Goal: Task Accomplishment & Management: Manage account settings

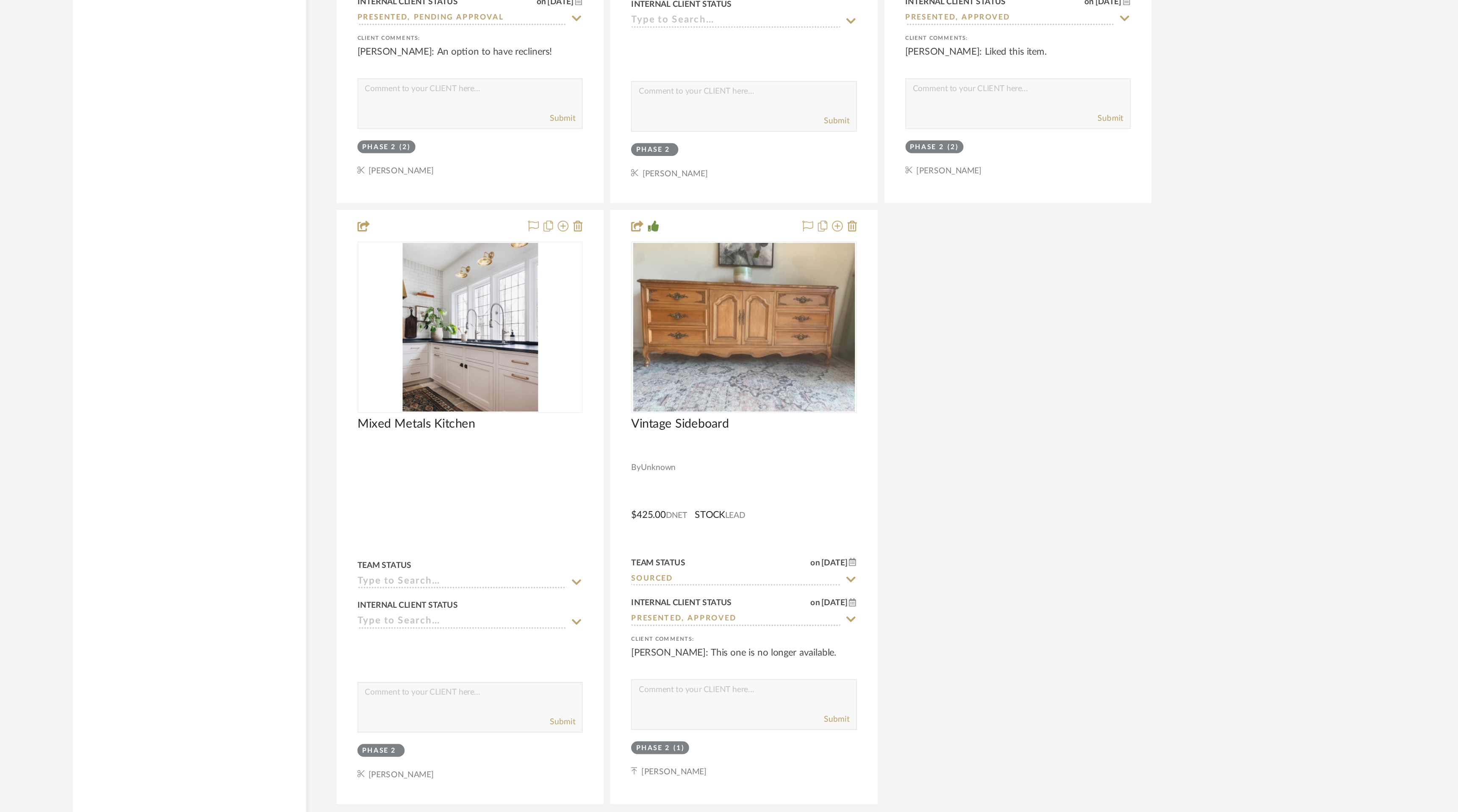
scroll to position [5476, 0]
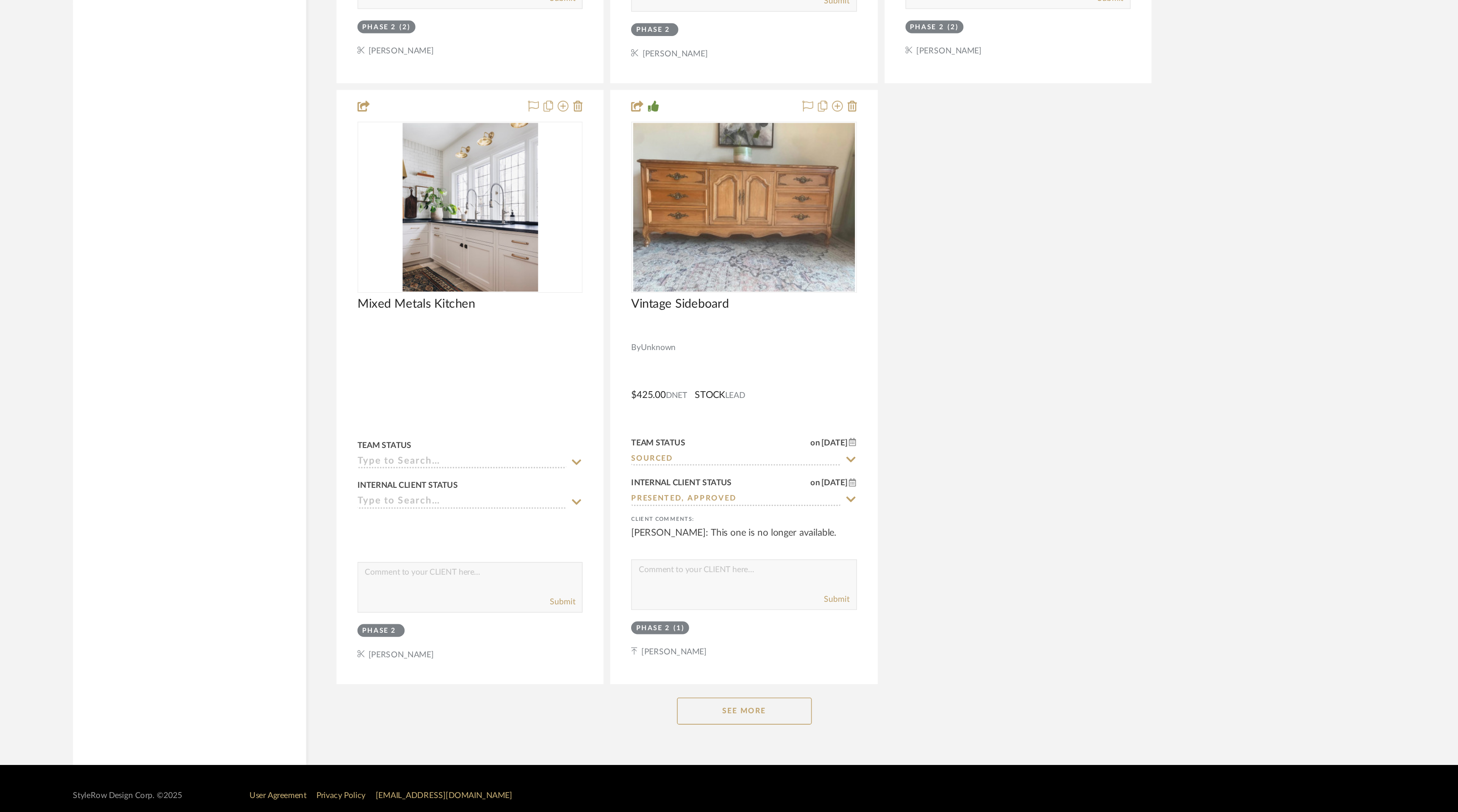
click at [840, 740] on button "See More" at bounding box center [813, 748] width 85 height 17
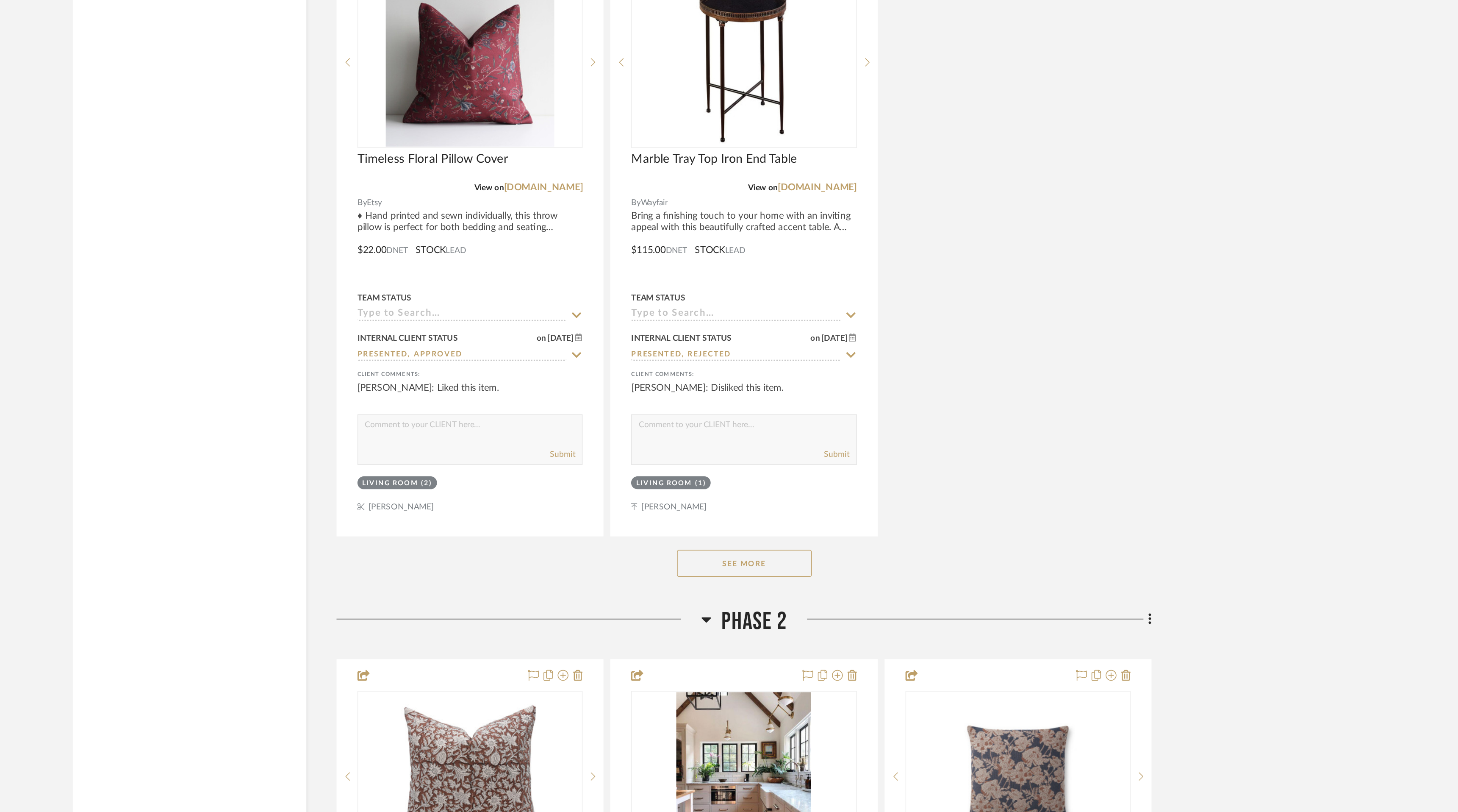
scroll to position [4368, 0]
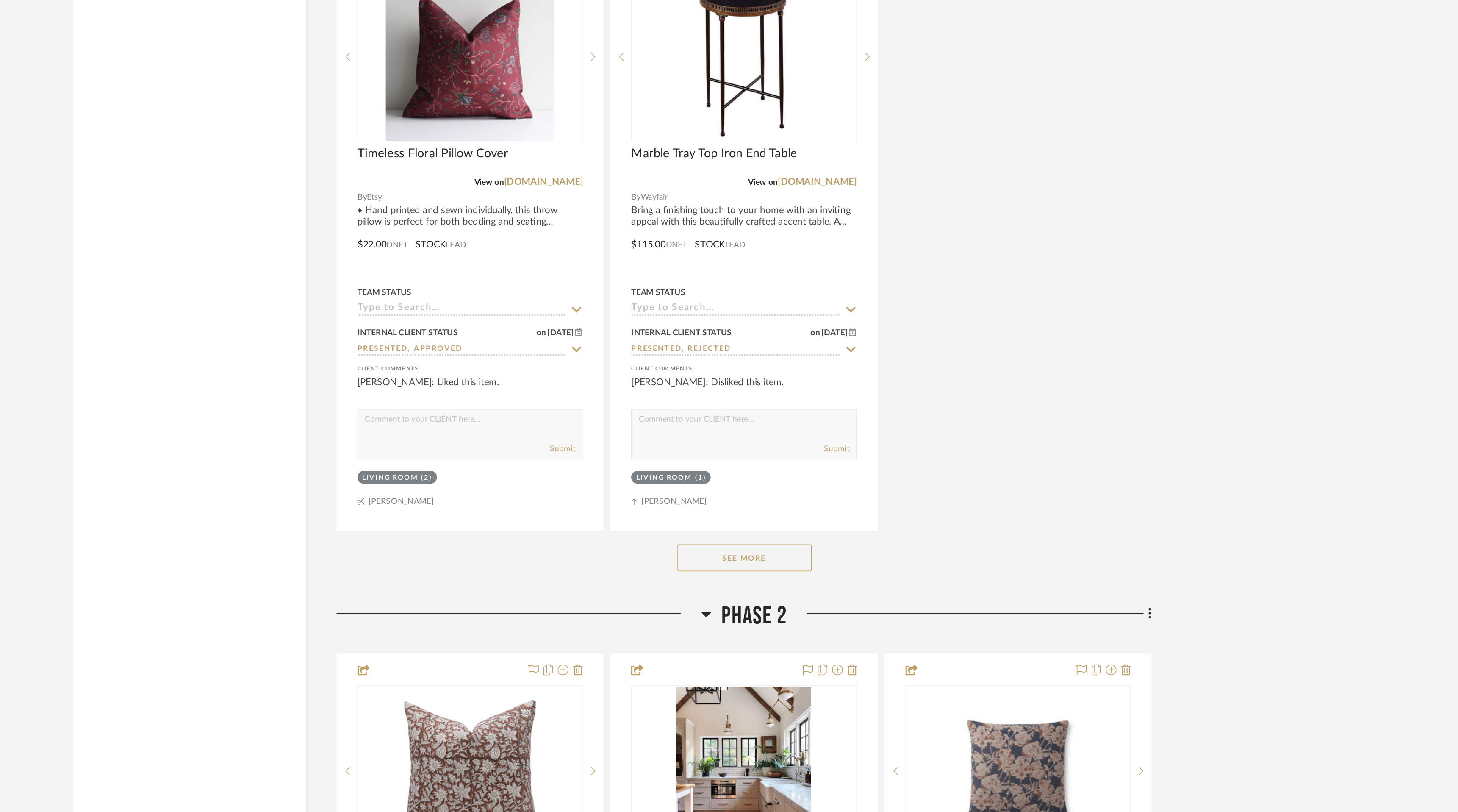
click at [824, 643] on button "See More" at bounding box center [813, 652] width 85 height 17
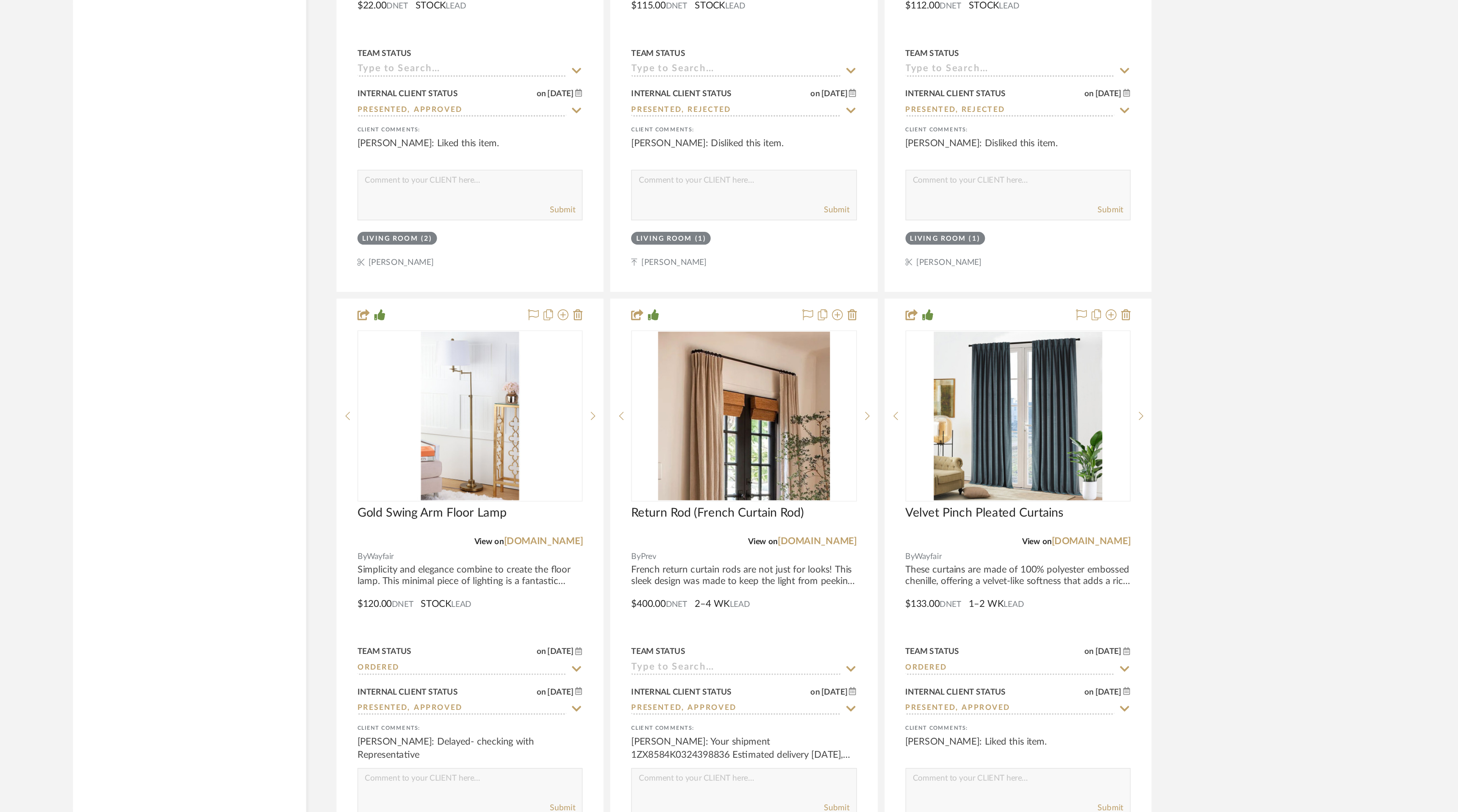
scroll to position [4519, 0]
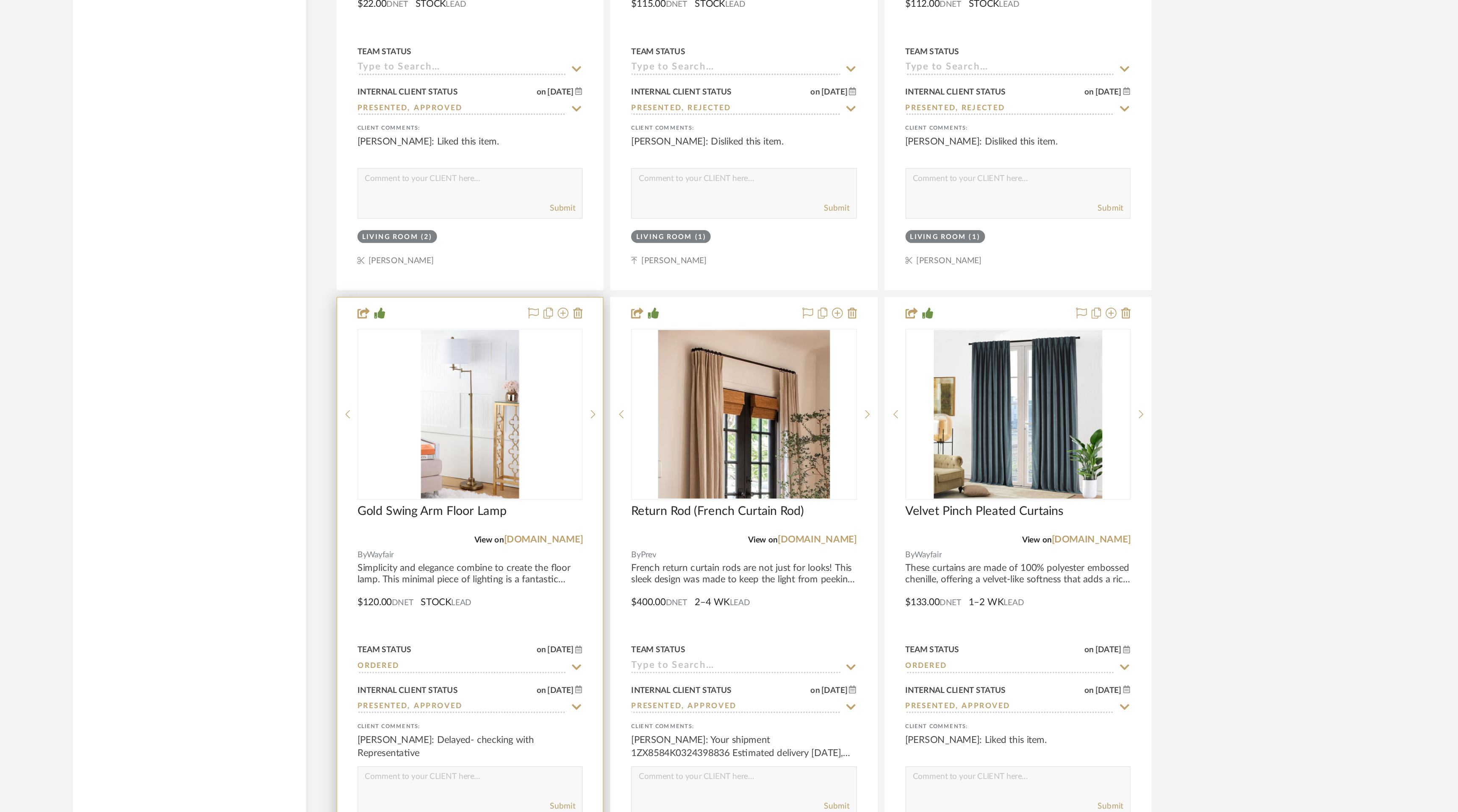
click at [626, 784] on textarea at bounding box center [639, 791] width 140 height 16
paste textarea "[PERSON_NAME] 9:26 AM (2 hours ago) to me The floor lamp is backordered with an…"
drag, startPoint x: 593, startPoint y: 779, endPoint x: 697, endPoint y: 787, distance: 104.3
click at [697, 787] on textarea "[PERSON_NAME] 9:26 AM (2 hours ago) to me The floor lamp is backordered with an…" at bounding box center [639, 791] width 140 height 16
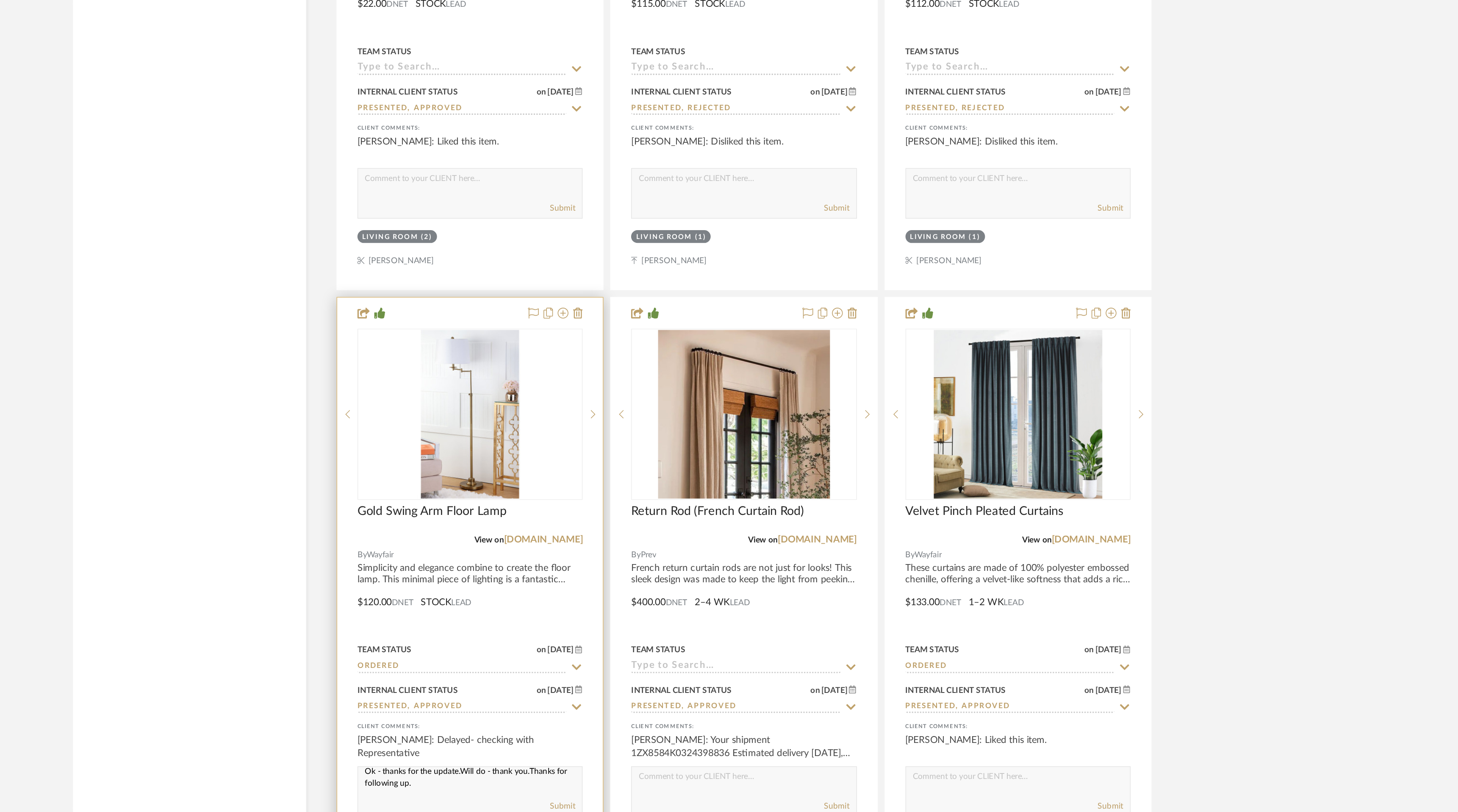
click at [668, 783] on textarea "[PERSON_NAME] 9:26 AM (2 hours ago) to me The floor lamp is backordered with an…" at bounding box center [639, 791] width 140 height 16
type textarea "[PERSON_NAME] 9:26 AM (2 hours ago) to me The floor lamp is backordered with an…"
click at [700, 804] on button "Submit" at bounding box center [698, 808] width 16 height 8
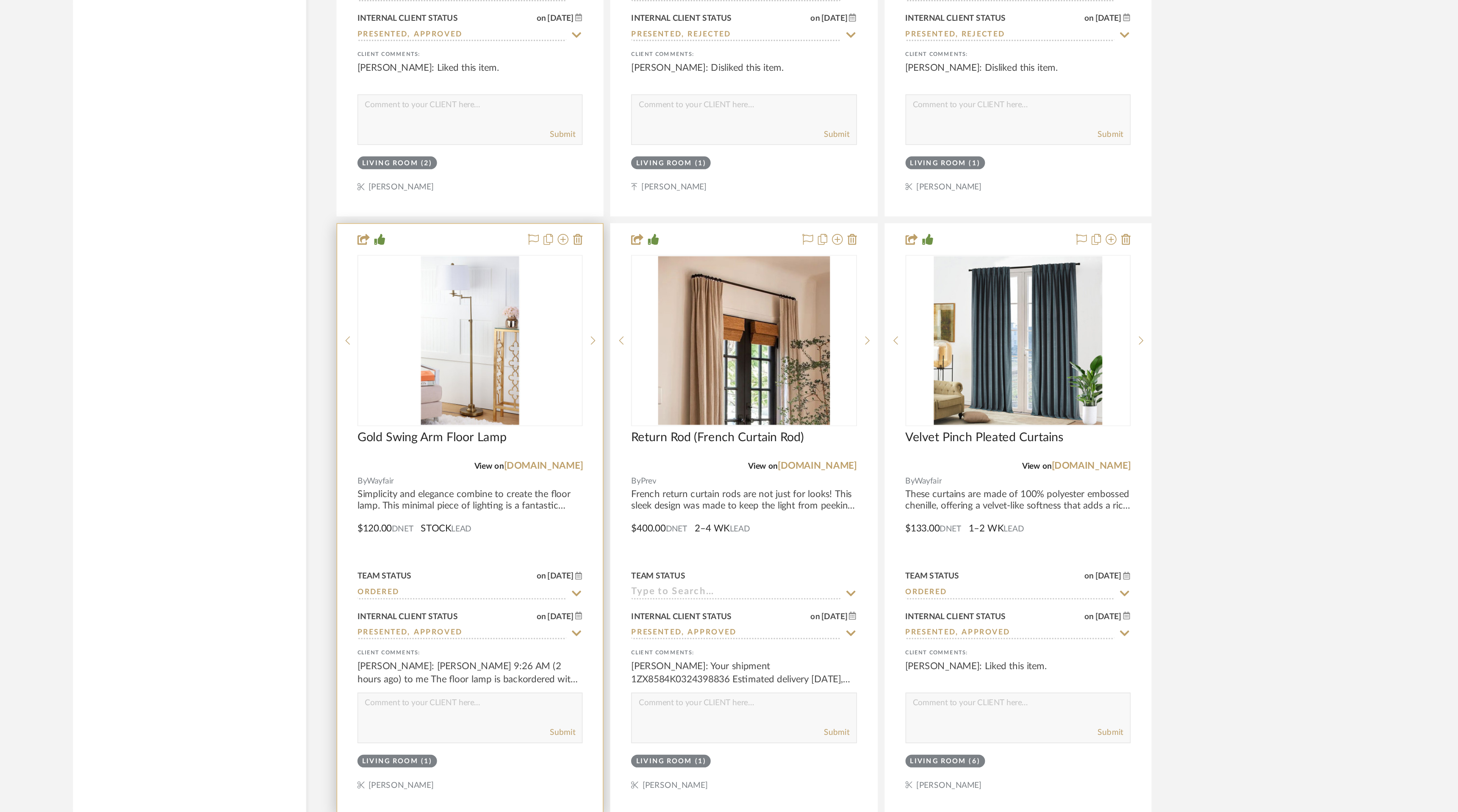
scroll to position [4568, 0]
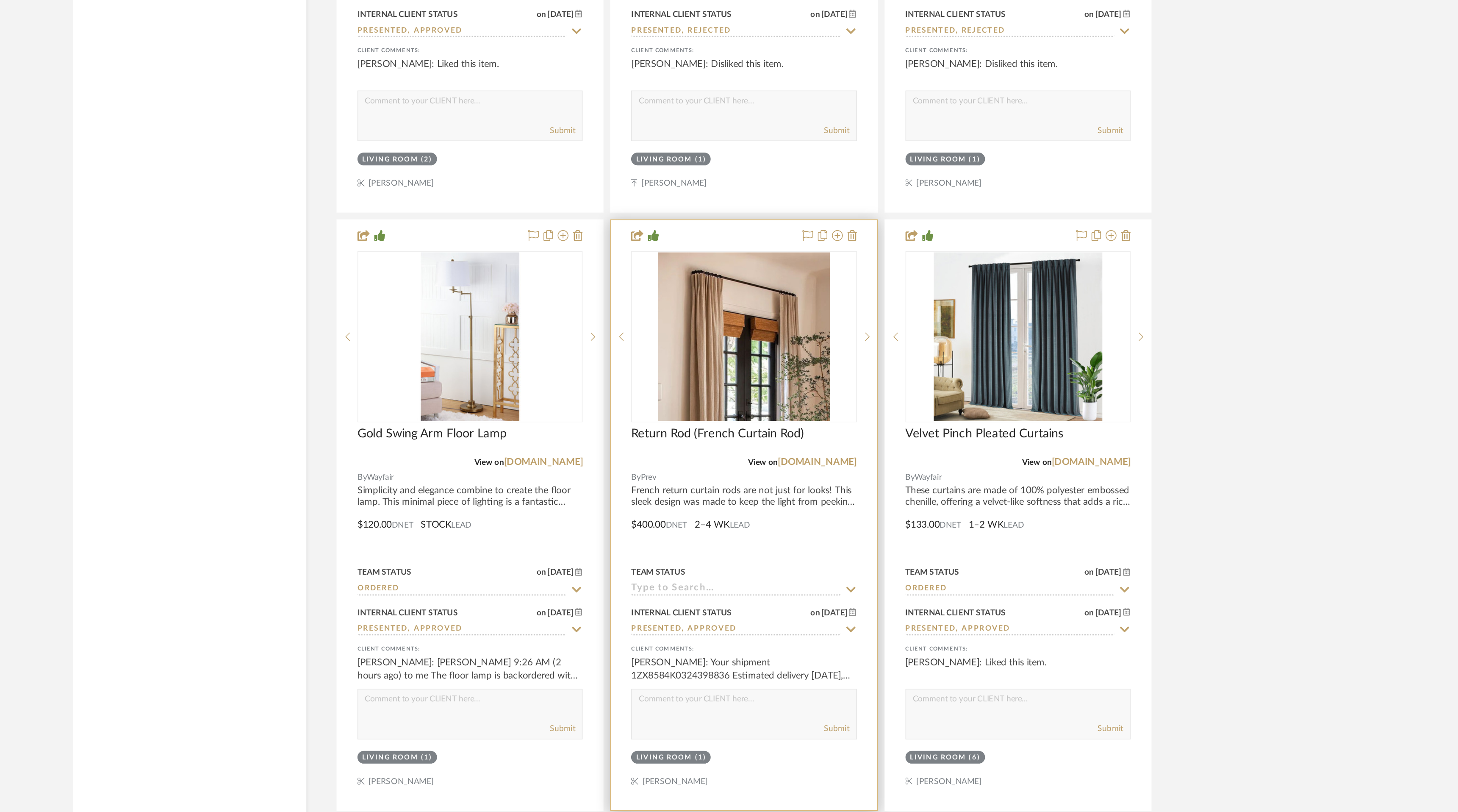
click at [876, 693] on icon at bounding box center [880, 697] width 8 height 7
click at [846, 693] on input "Presented, Approved" at bounding box center [807, 697] width 131 height 8
click at [813, 693] on input "Presented, Approved" at bounding box center [807, 697] width 131 height 8
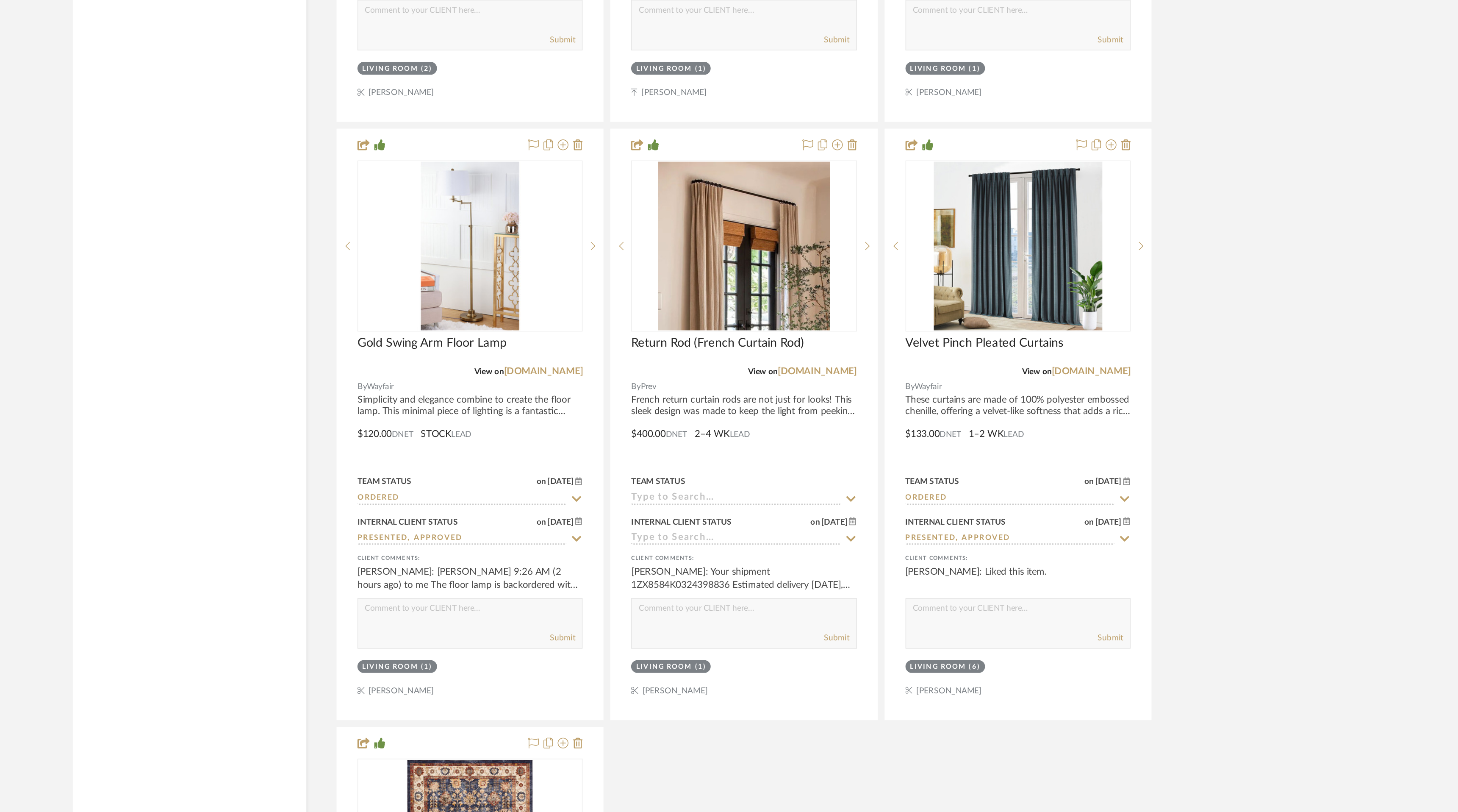
scroll to position [4625, 0]
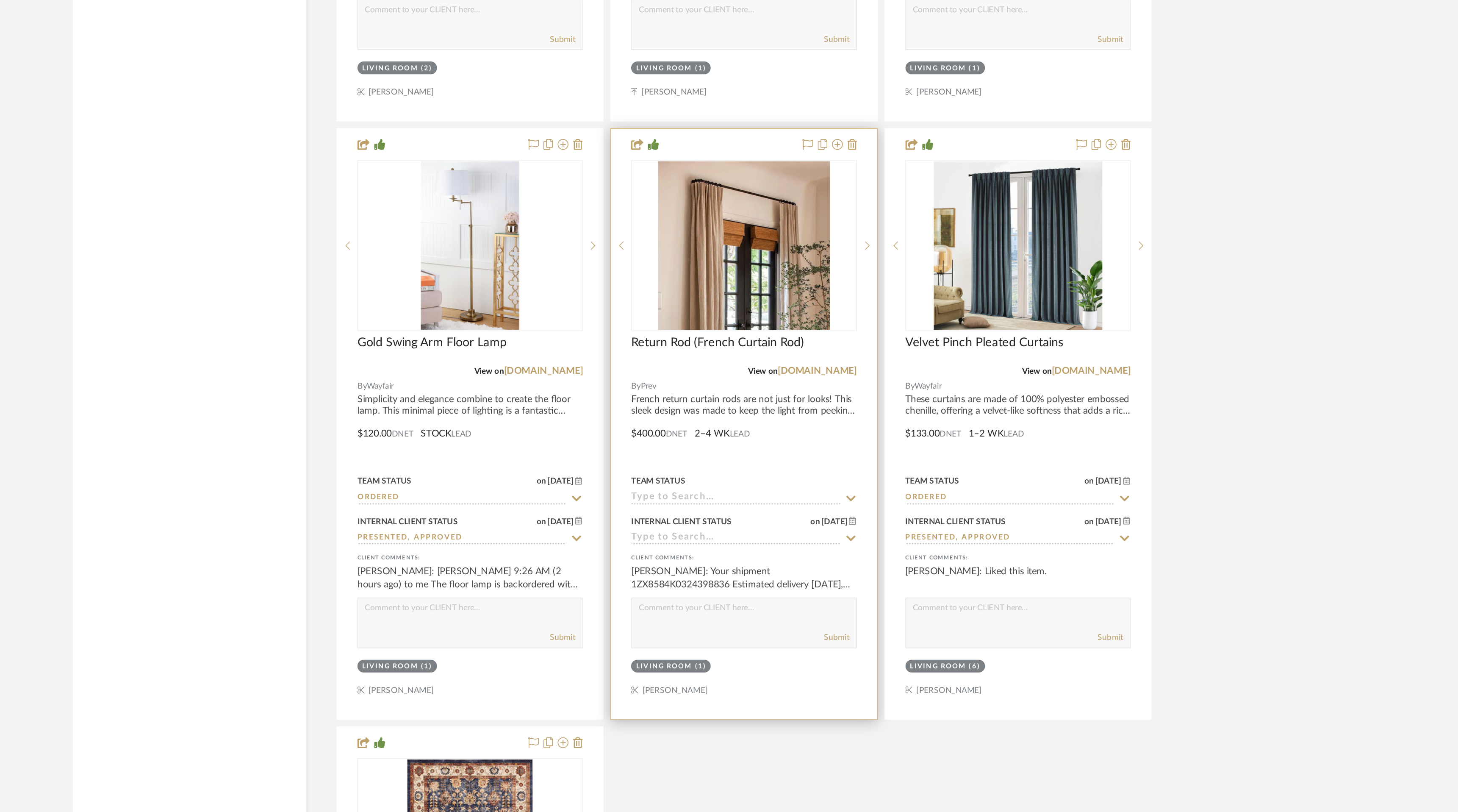
click at [879, 638] on icon at bounding box center [879, 639] width 6 height 3
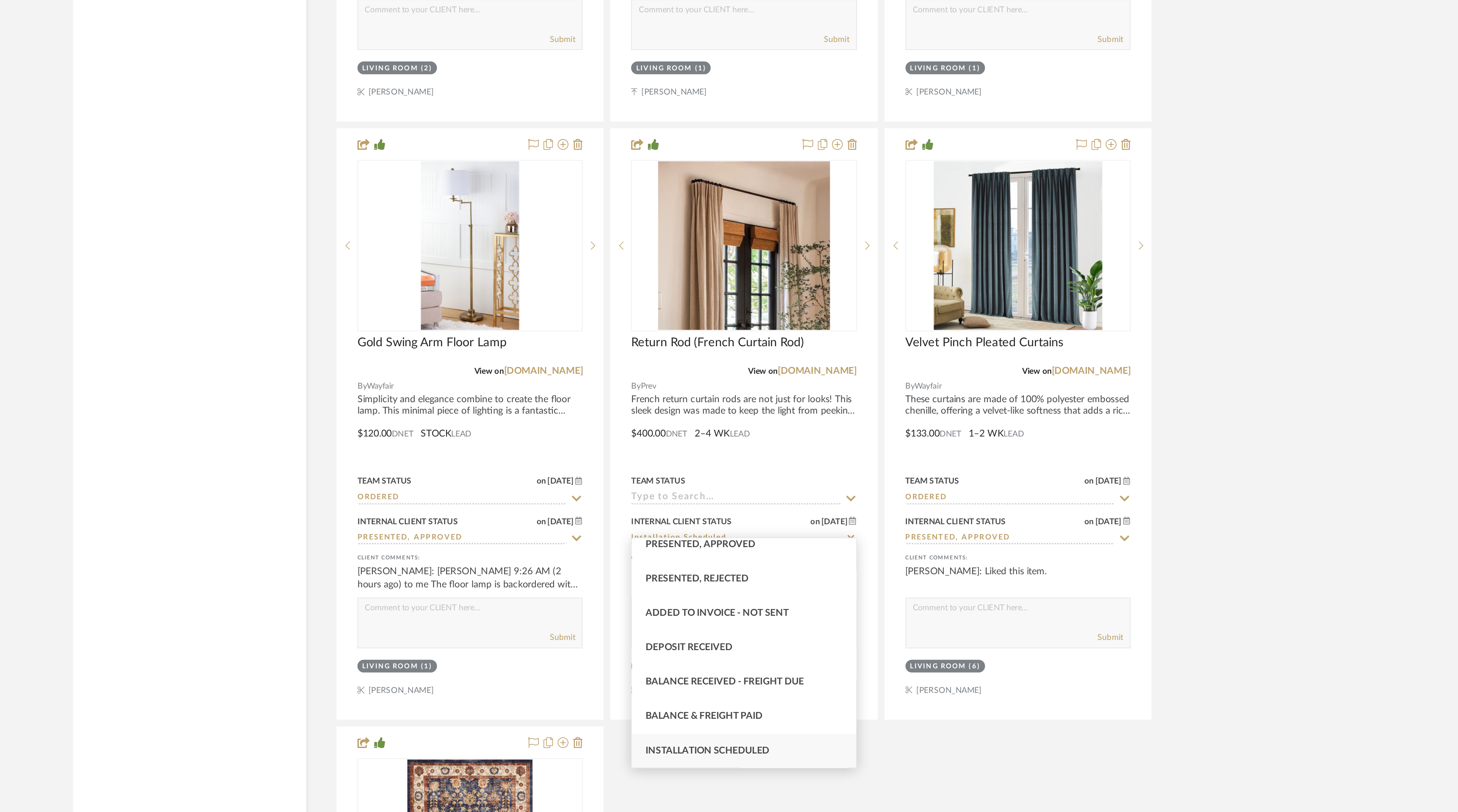
type input "Installed"
click at [813, 771] on div "Installed" at bounding box center [811, 773] width 140 height 22
type input "[DATE]"
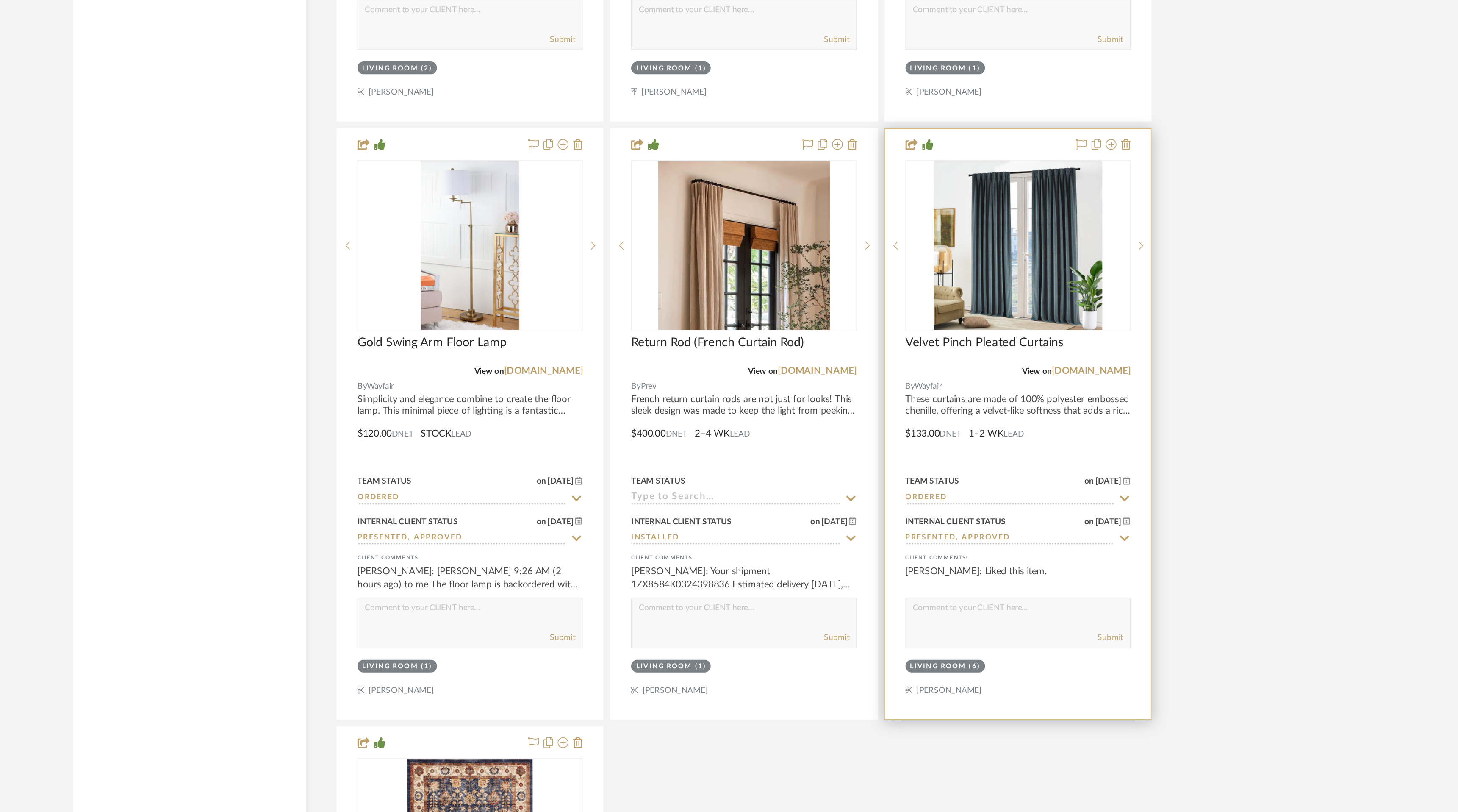
click at [1053, 636] on icon at bounding box center [1052, 639] width 8 height 7
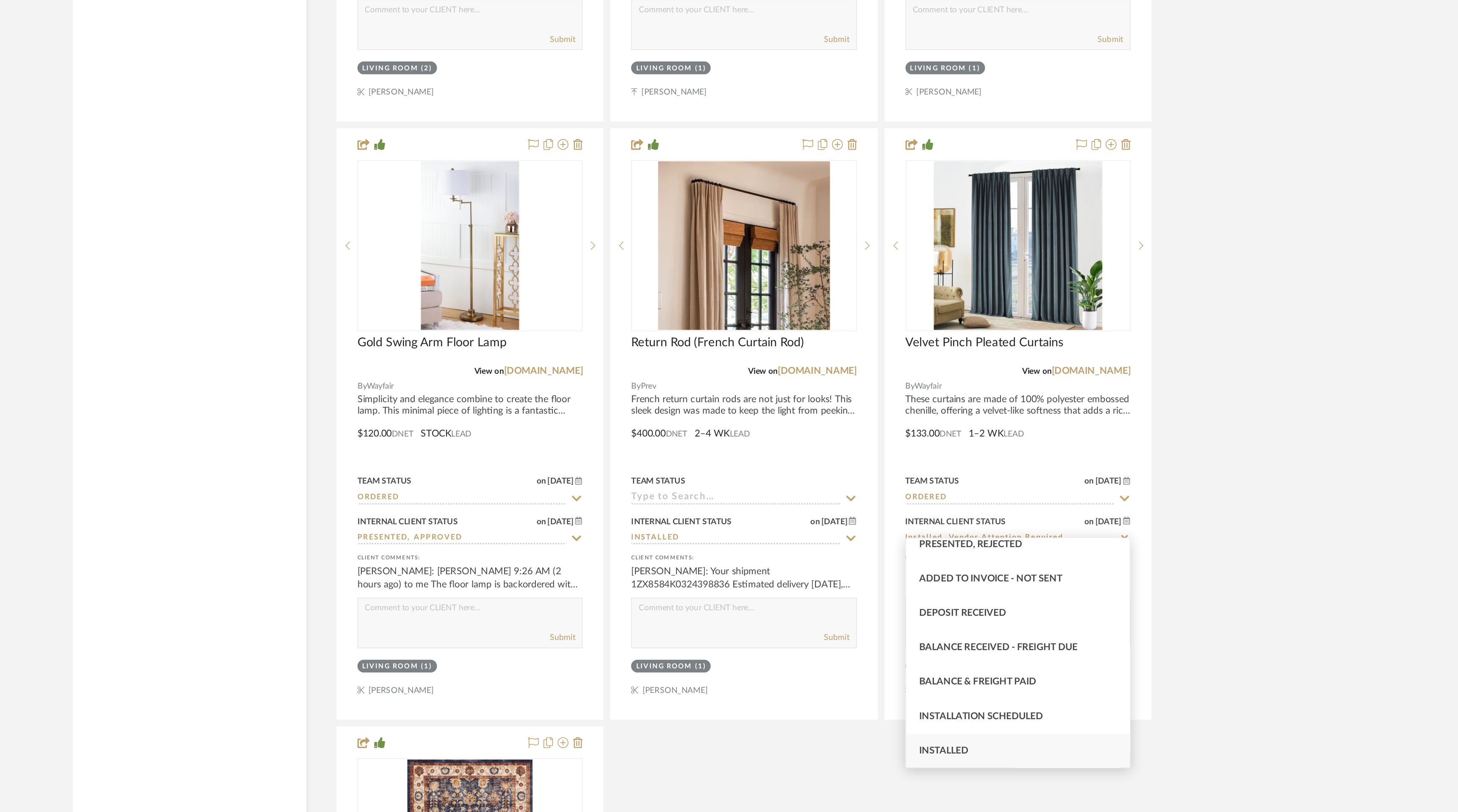
scroll to position [167, 0]
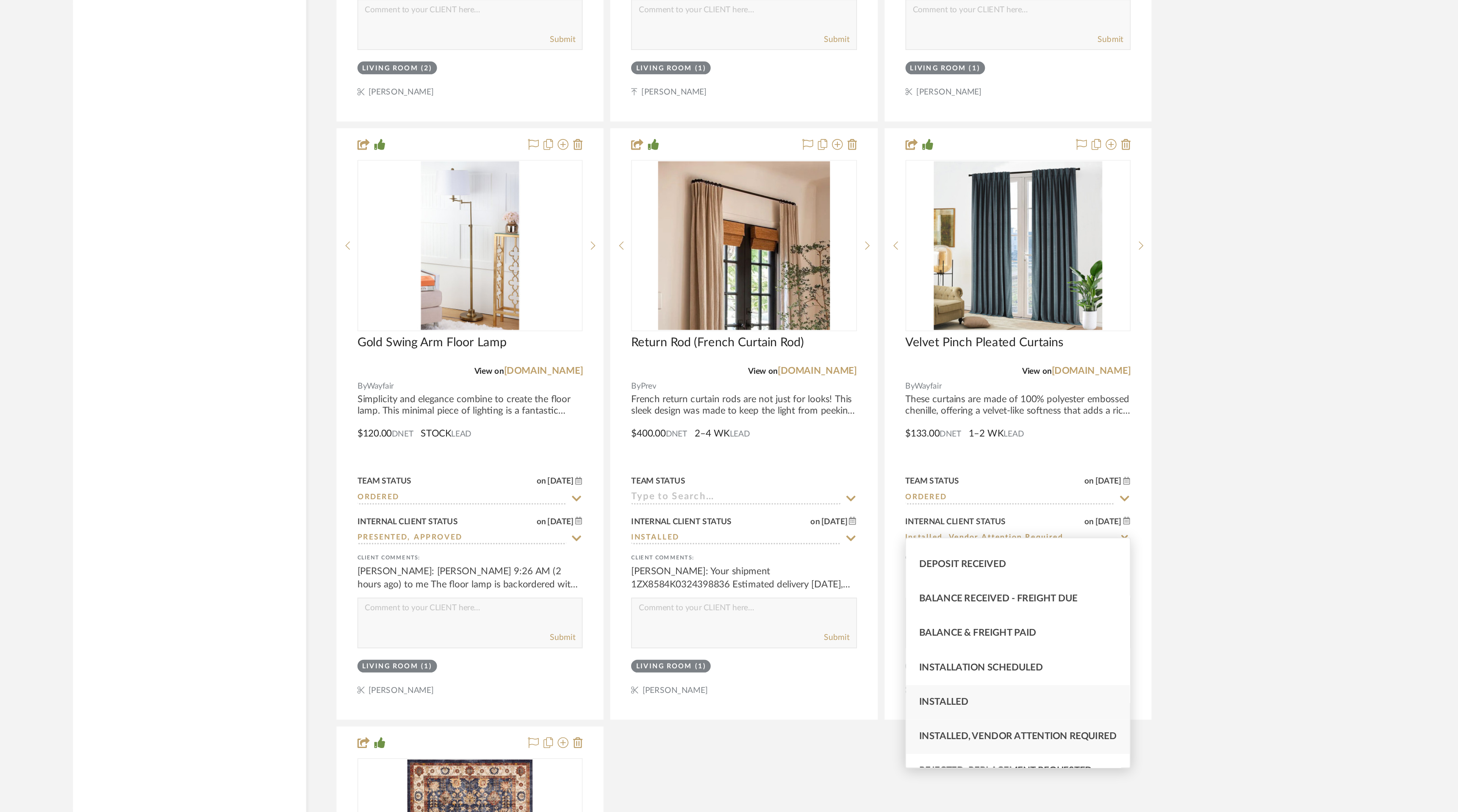
type input "Installed, Vendor Attention Required"
click at [962, 745] on div "Installed" at bounding box center [984, 743] width 140 height 22
type input "[DATE]"
type input "Installed"
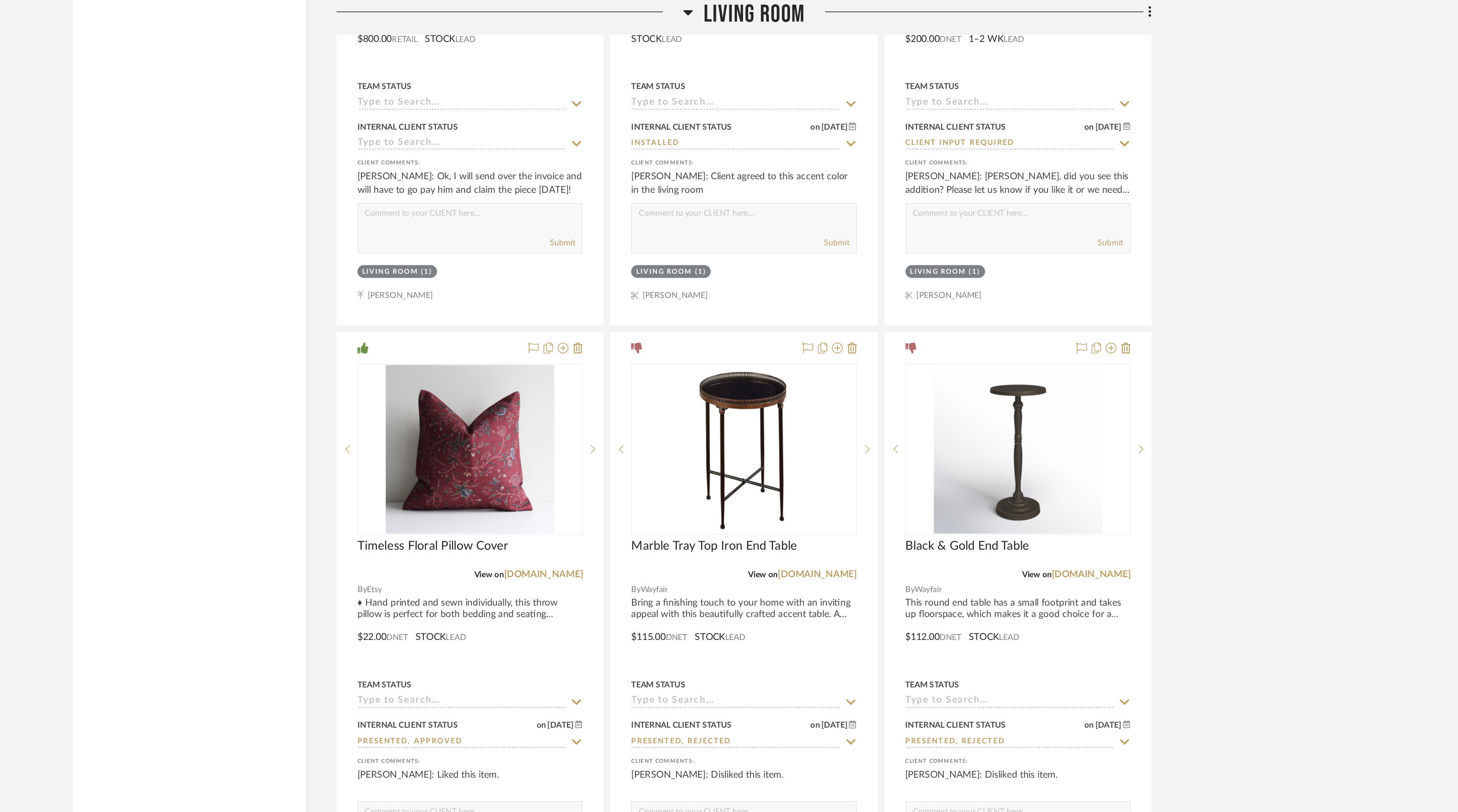
scroll to position [4421, 0]
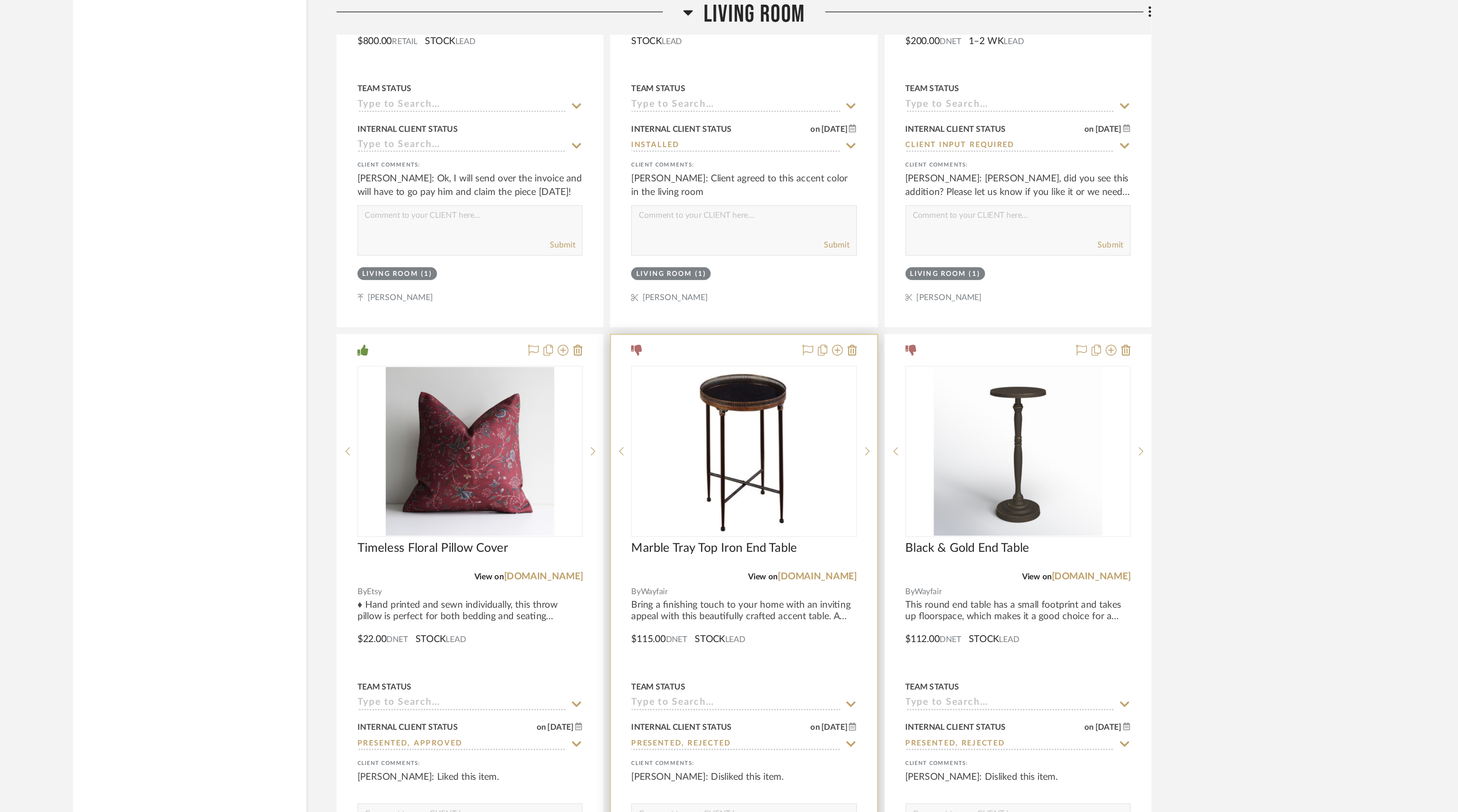
click at [812, 262] on img "0" at bounding box center [812, 283] width 60 height 106
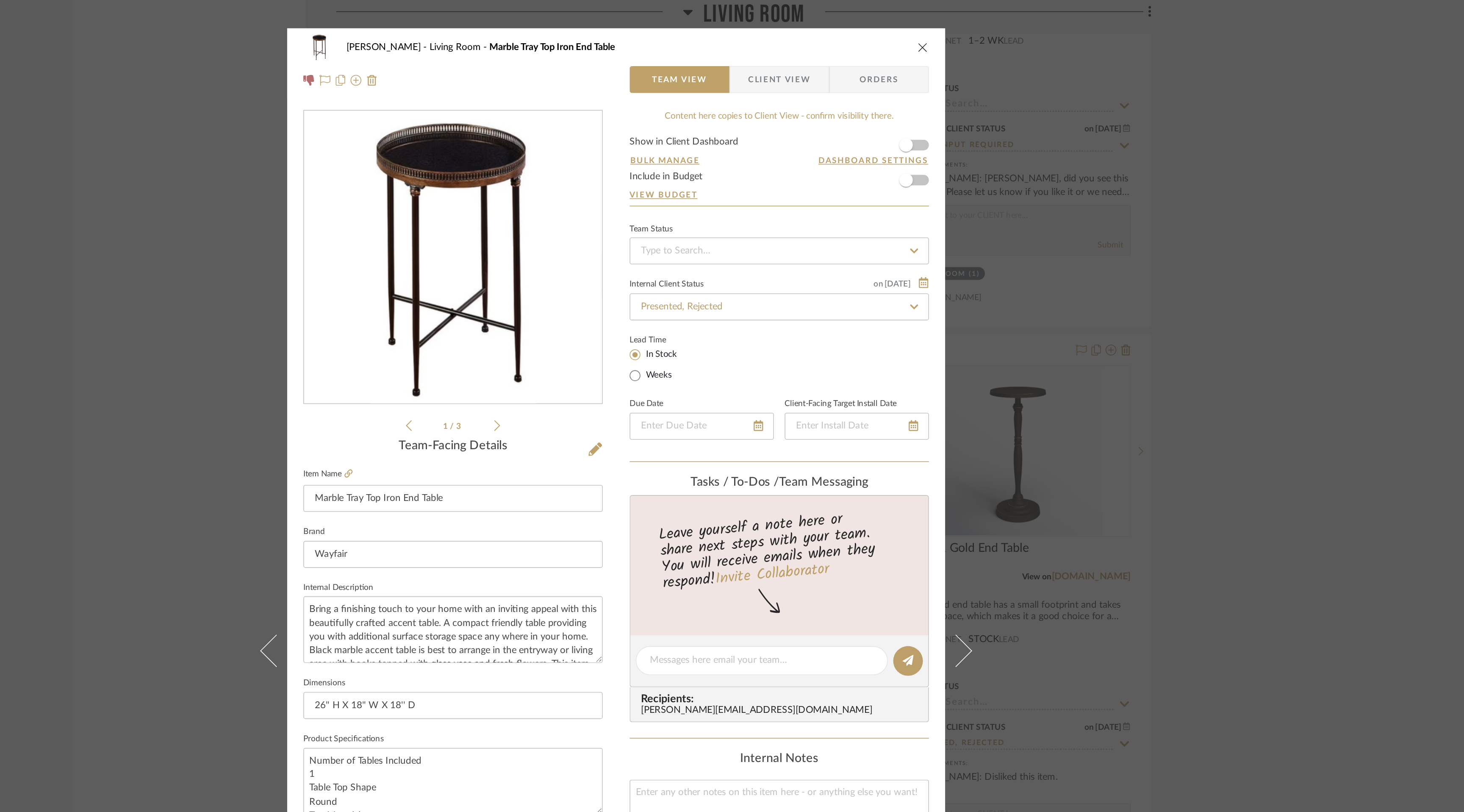
click at [922, 30] on icon "close" at bounding box center [925, 30] width 7 height 7
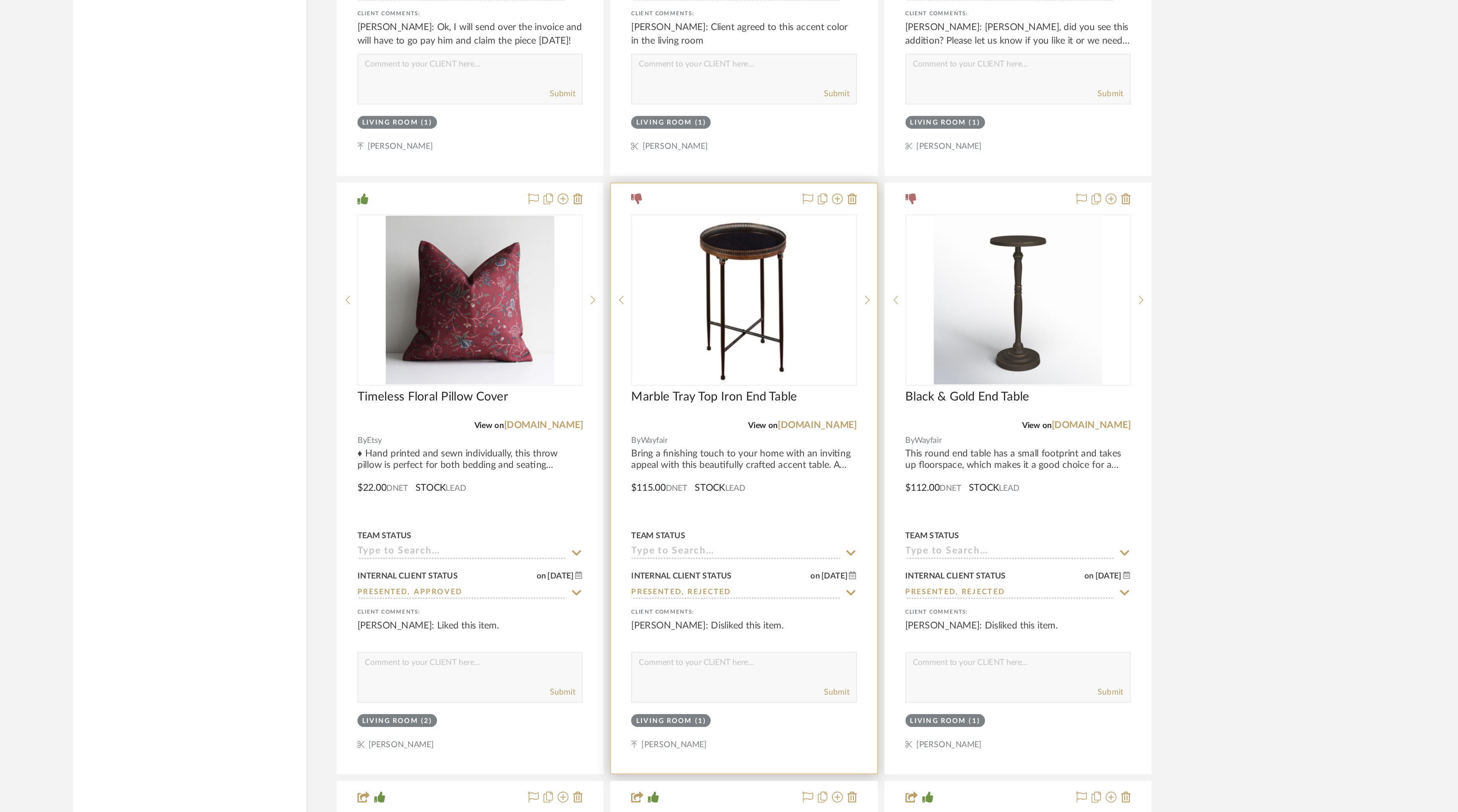
scroll to position [4218, 0]
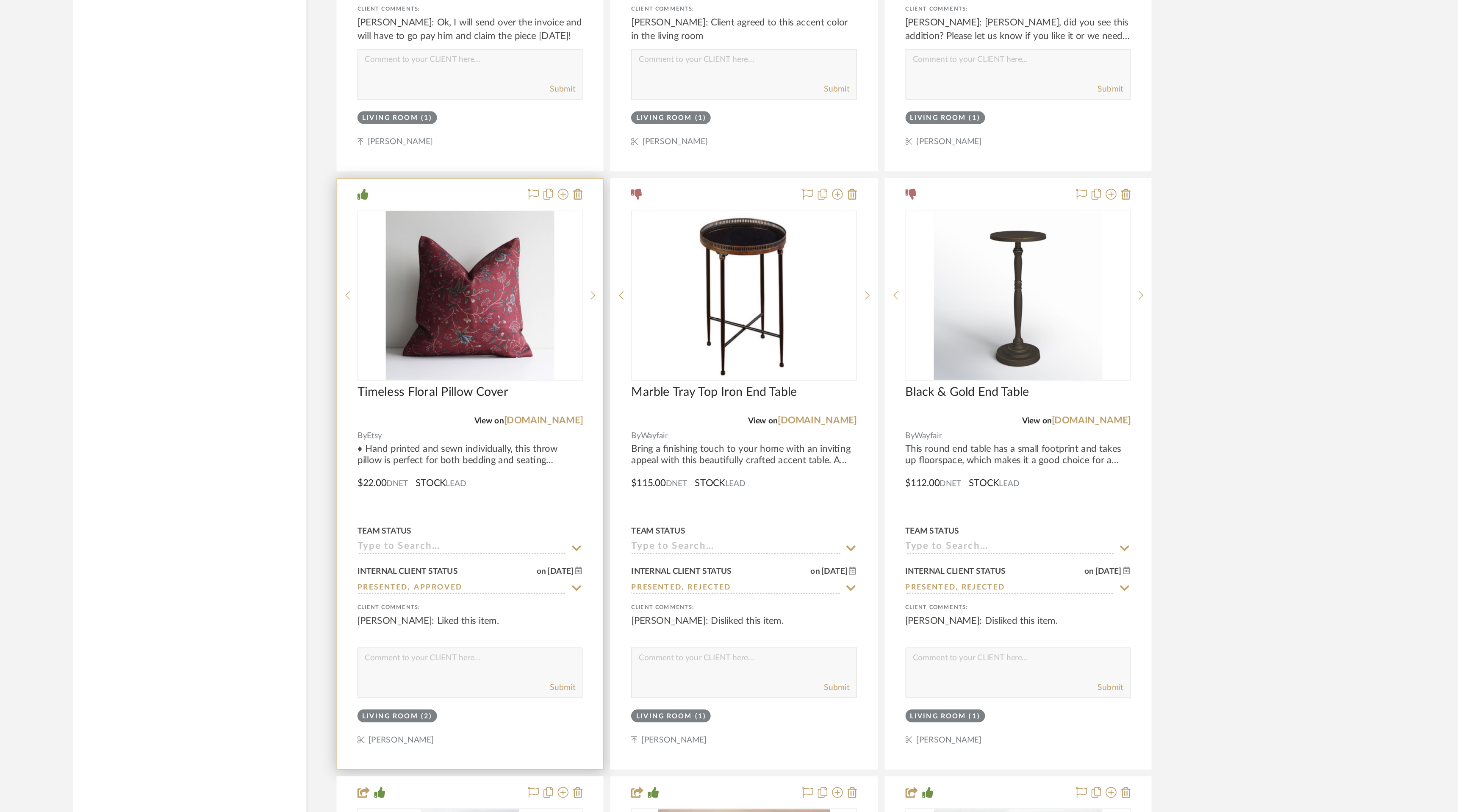
click at [627, 714] on textarea at bounding box center [639, 716] width 140 height 16
type textarea "These would be a gorgeous replacement cover for your existing pillows!"
click at [703, 730] on button "Submit" at bounding box center [698, 734] width 16 height 8
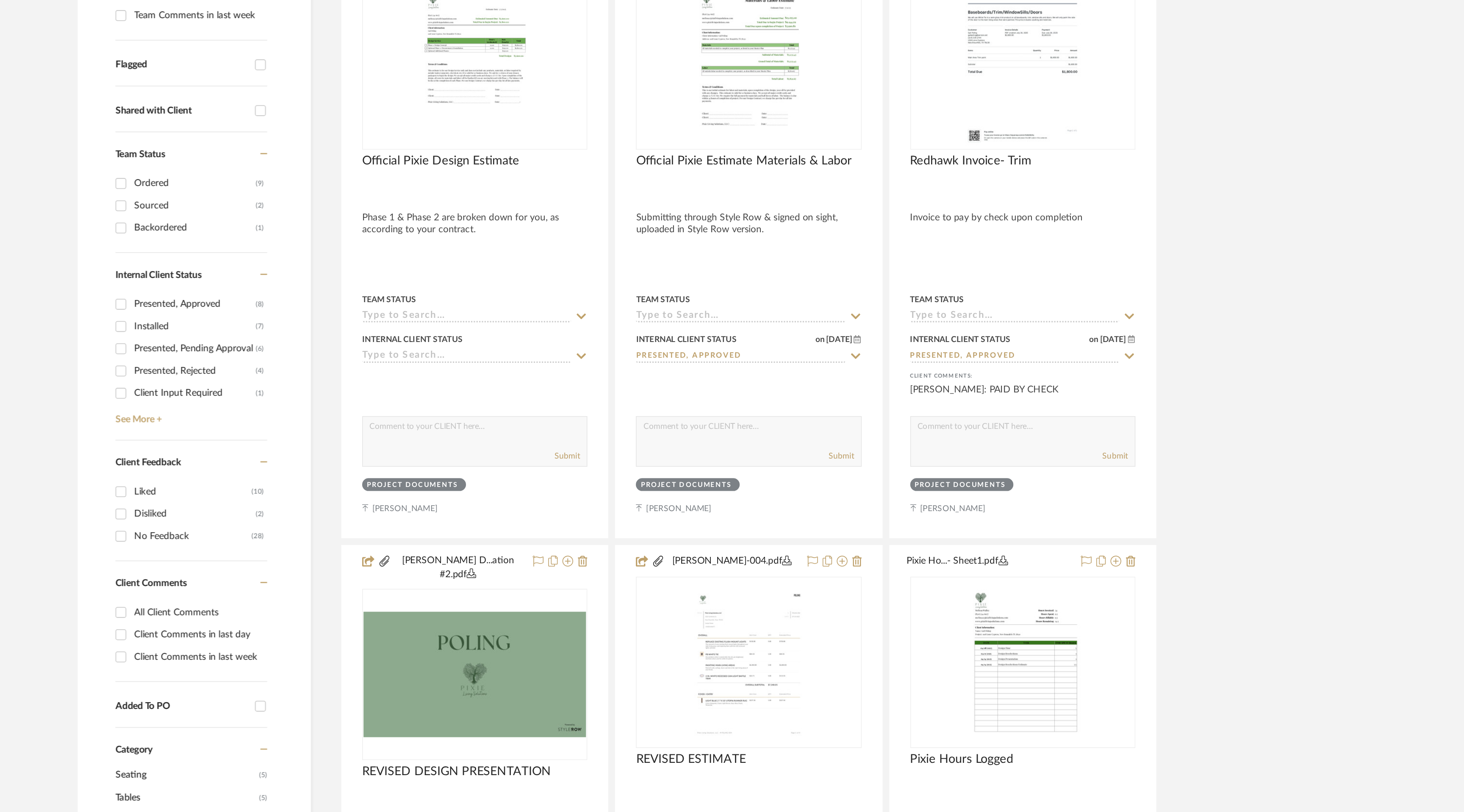
scroll to position [0, 0]
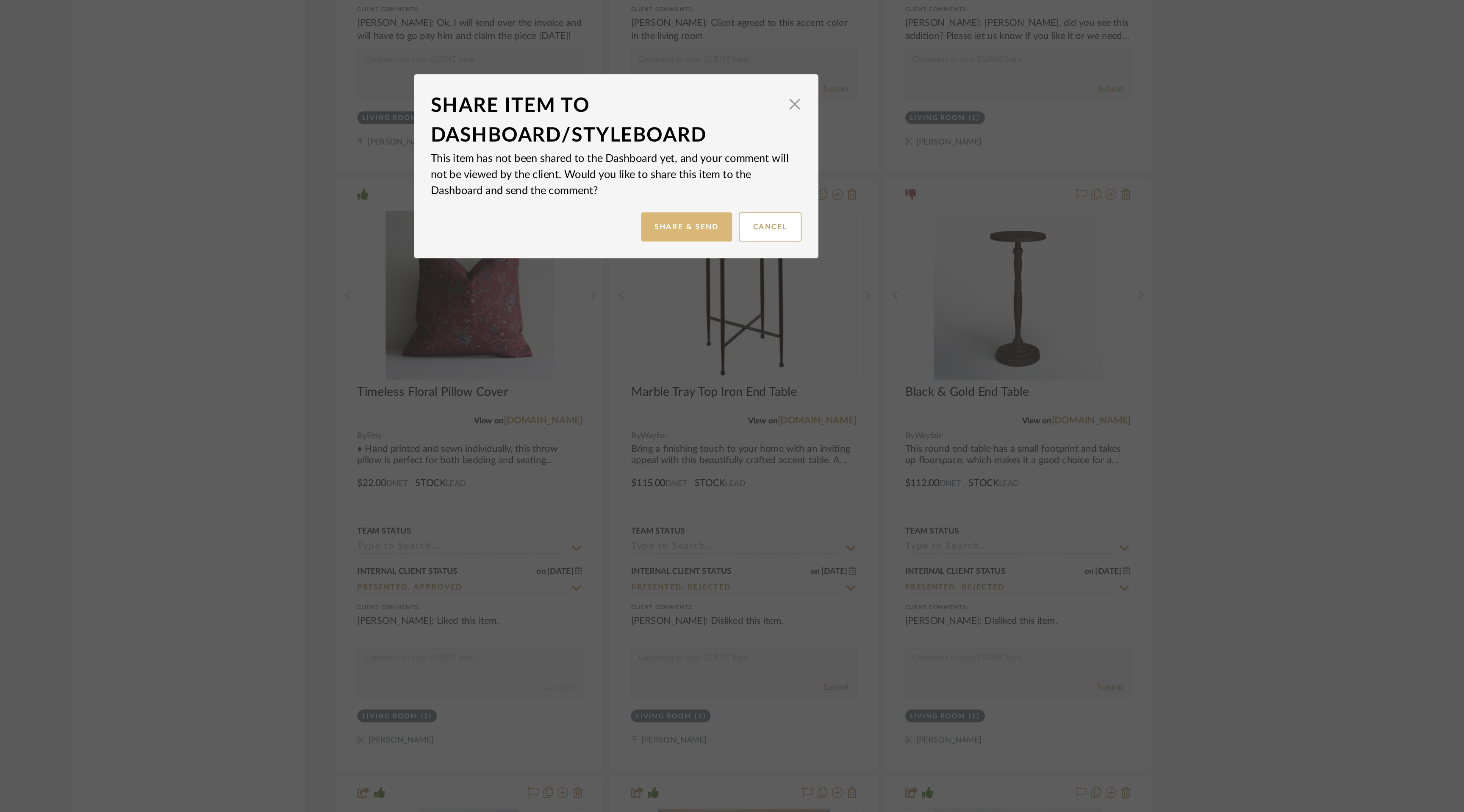
click at [782, 440] on button "Share & Send" at bounding box center [776, 444] width 57 height 18
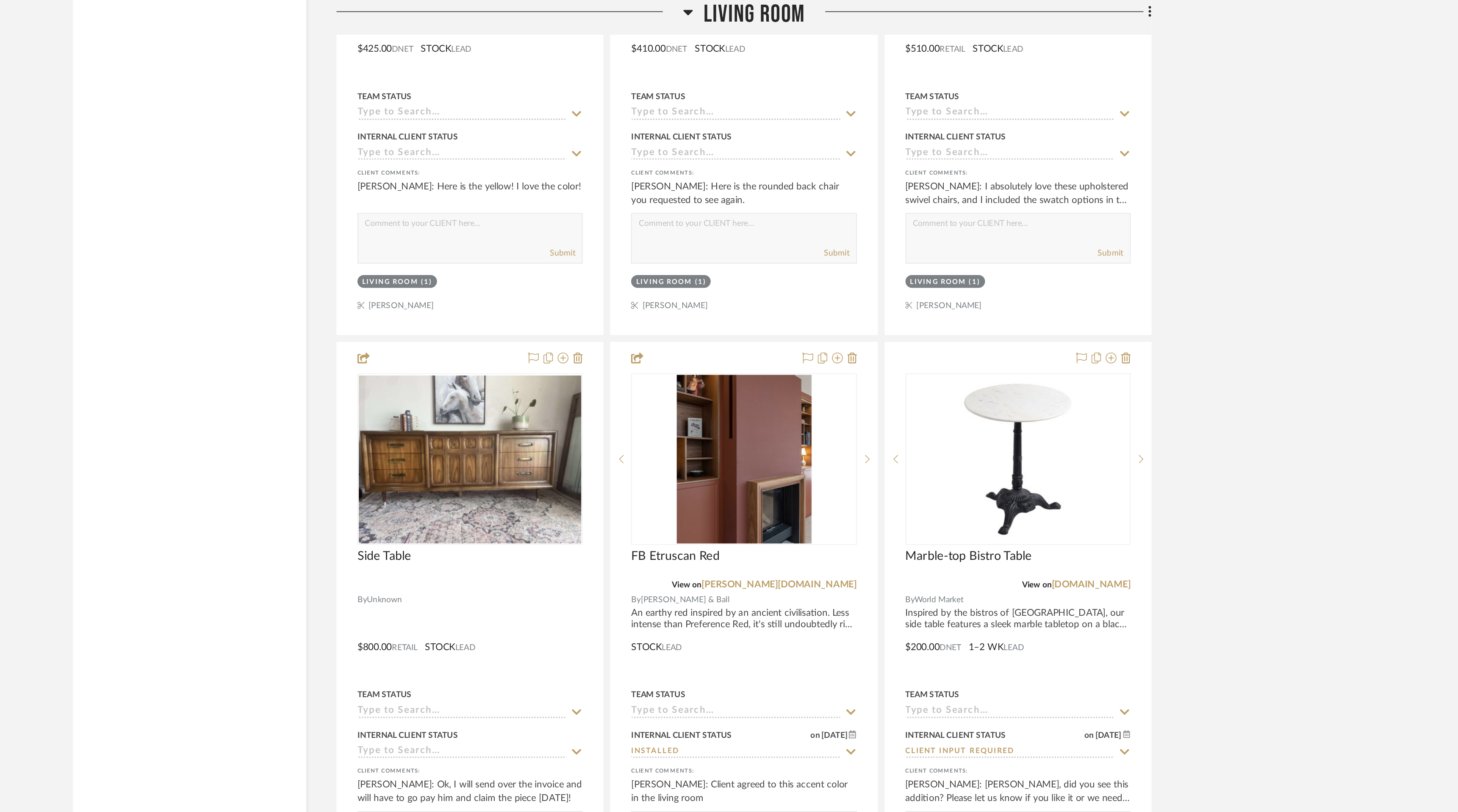
scroll to position [4036, 0]
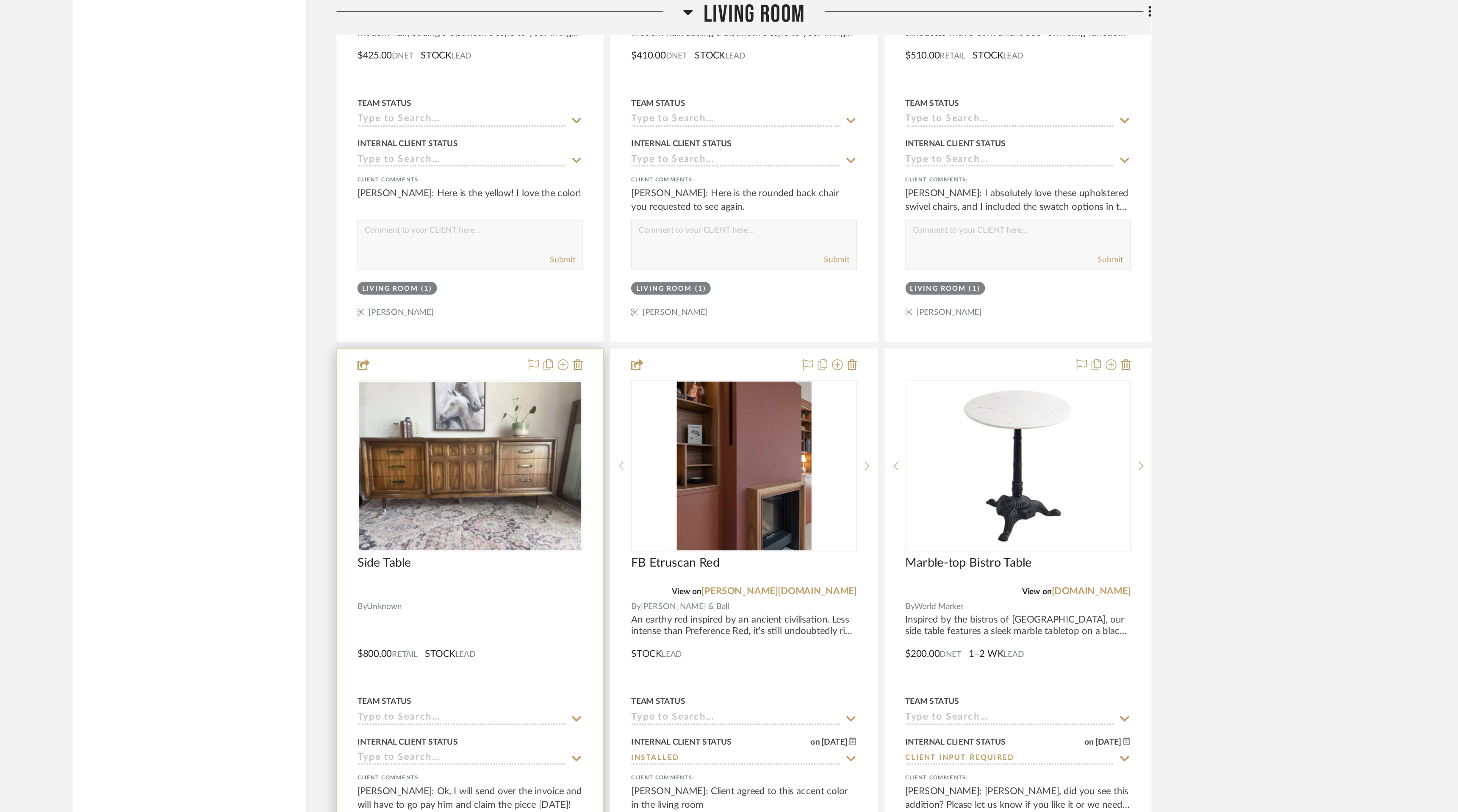
click at [705, 473] on fa-icon at bounding box center [707, 477] width 8 height 8
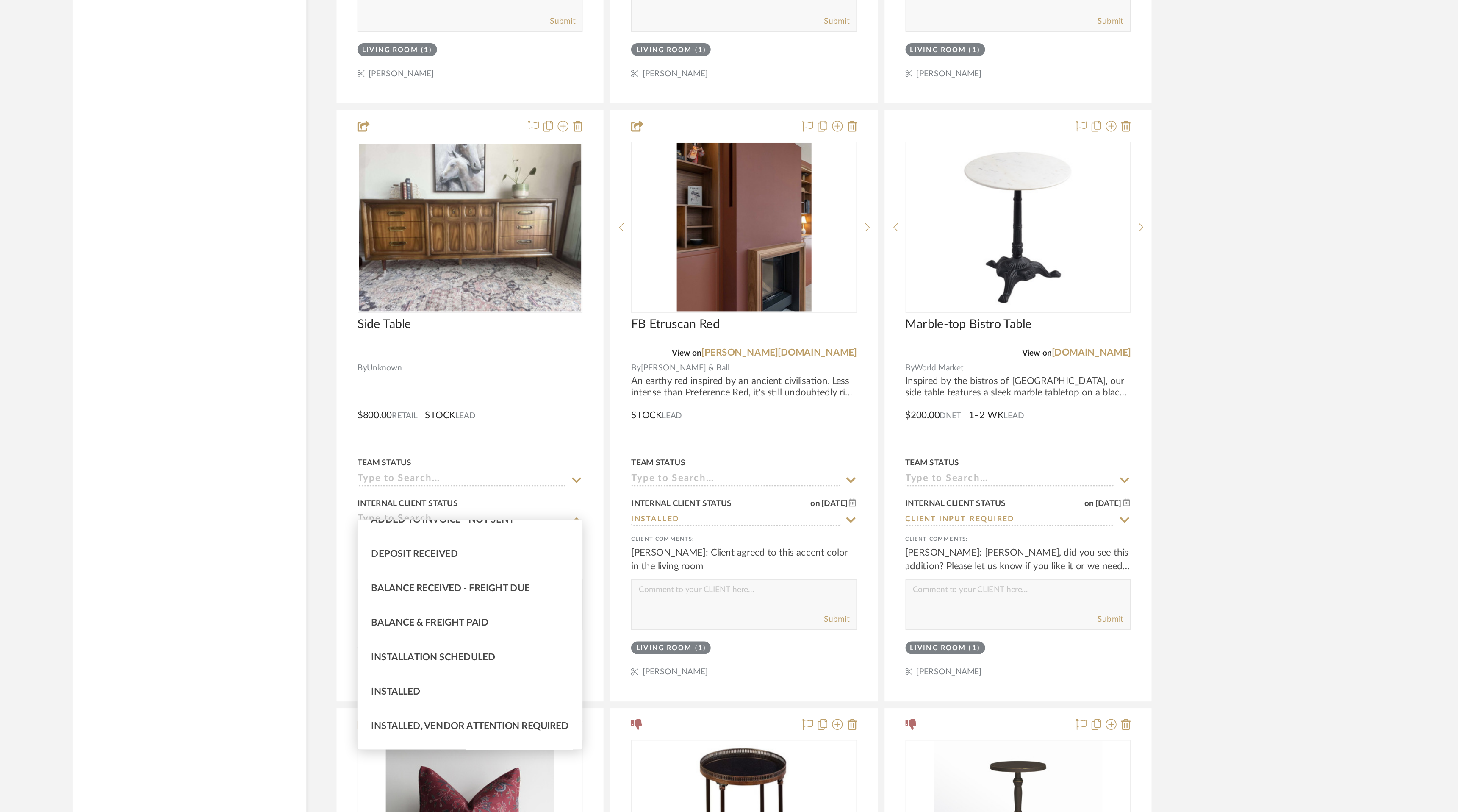
scroll to position [164, 0]
click at [676, 585] on div "Installed" at bounding box center [639, 583] width 140 height 22
type input "[DATE]"
type input "Installed"
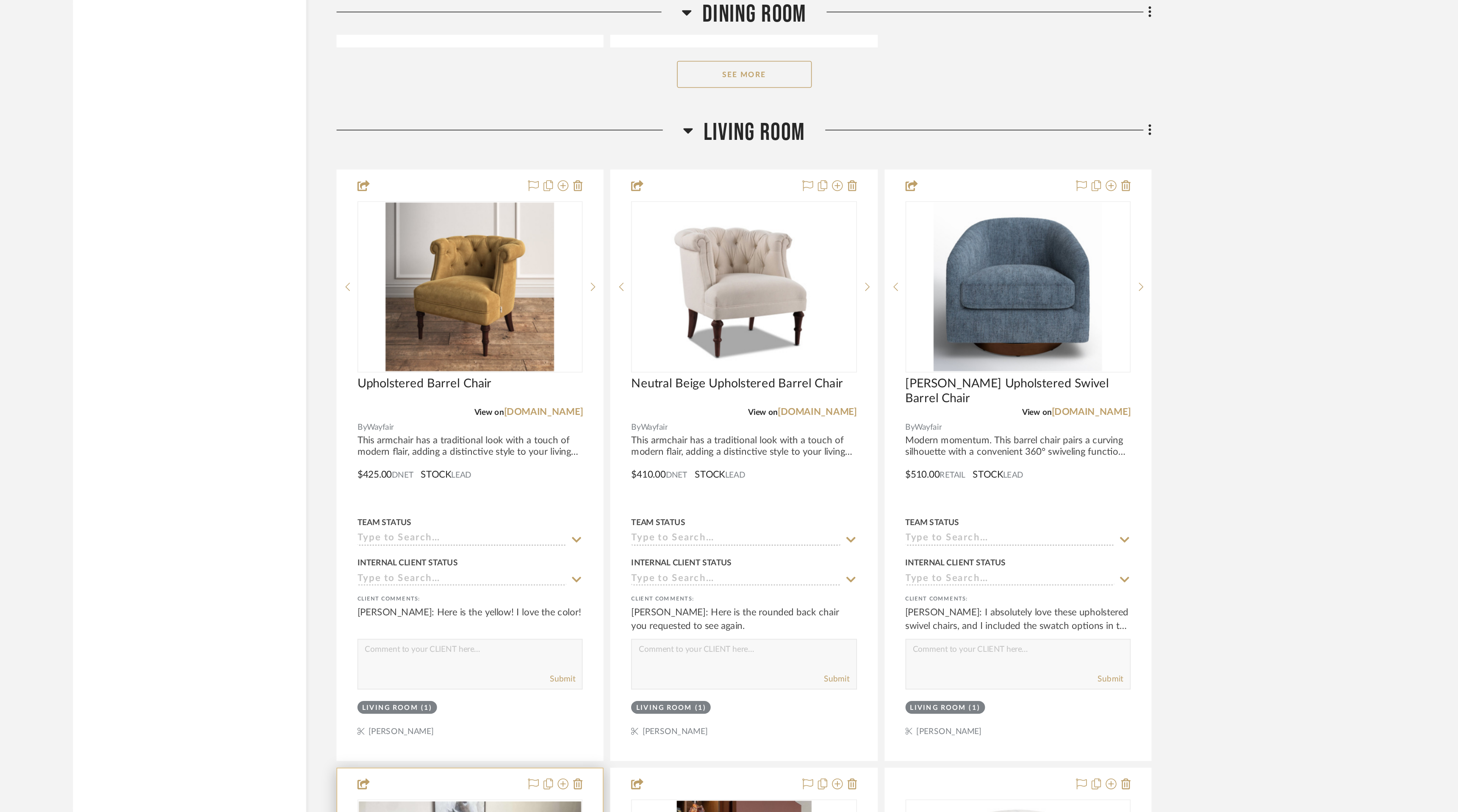
scroll to position [3771, 0]
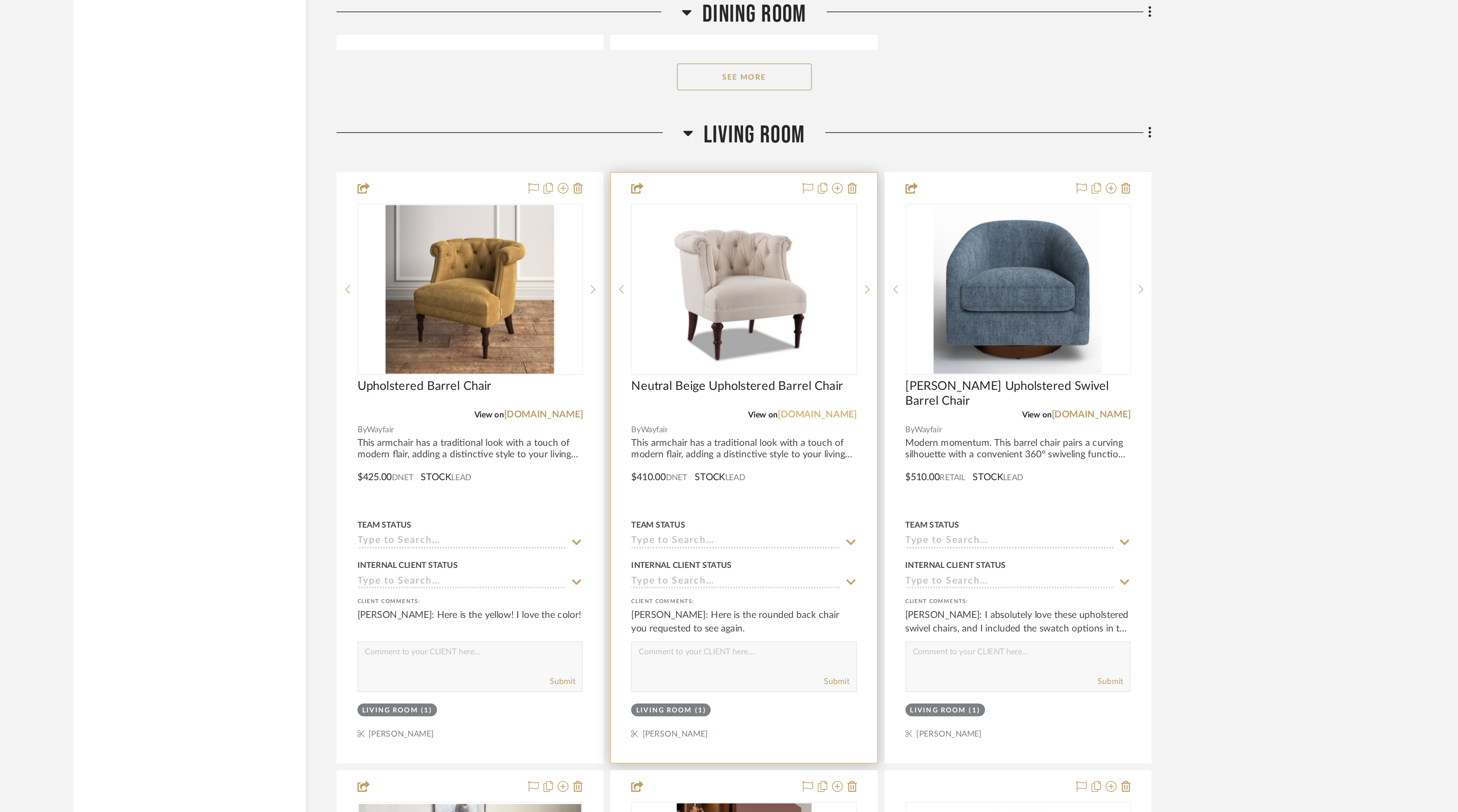
click at [874, 258] on link "[DOMAIN_NAME]" at bounding box center [858, 260] width 49 height 6
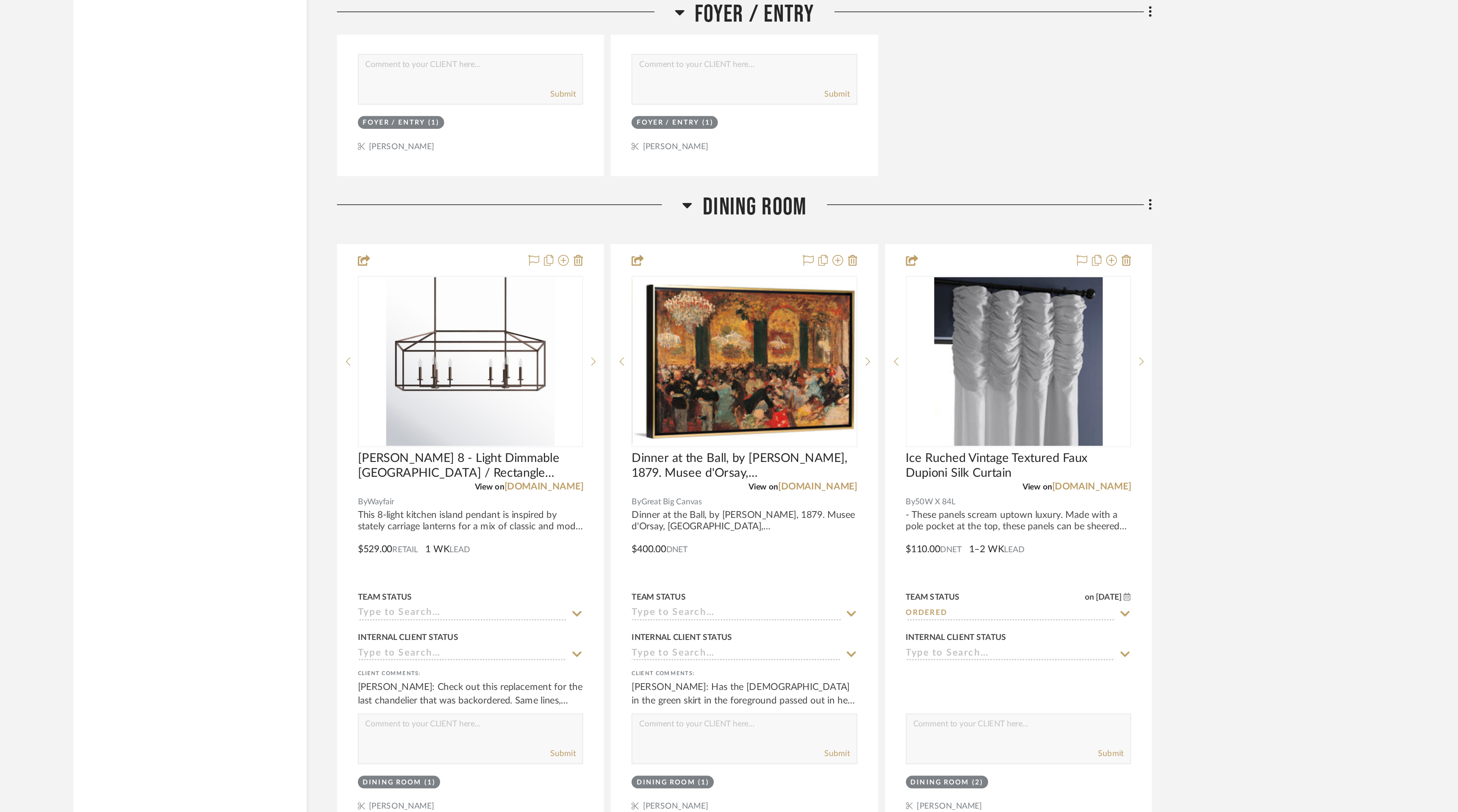
scroll to position [2517, 0]
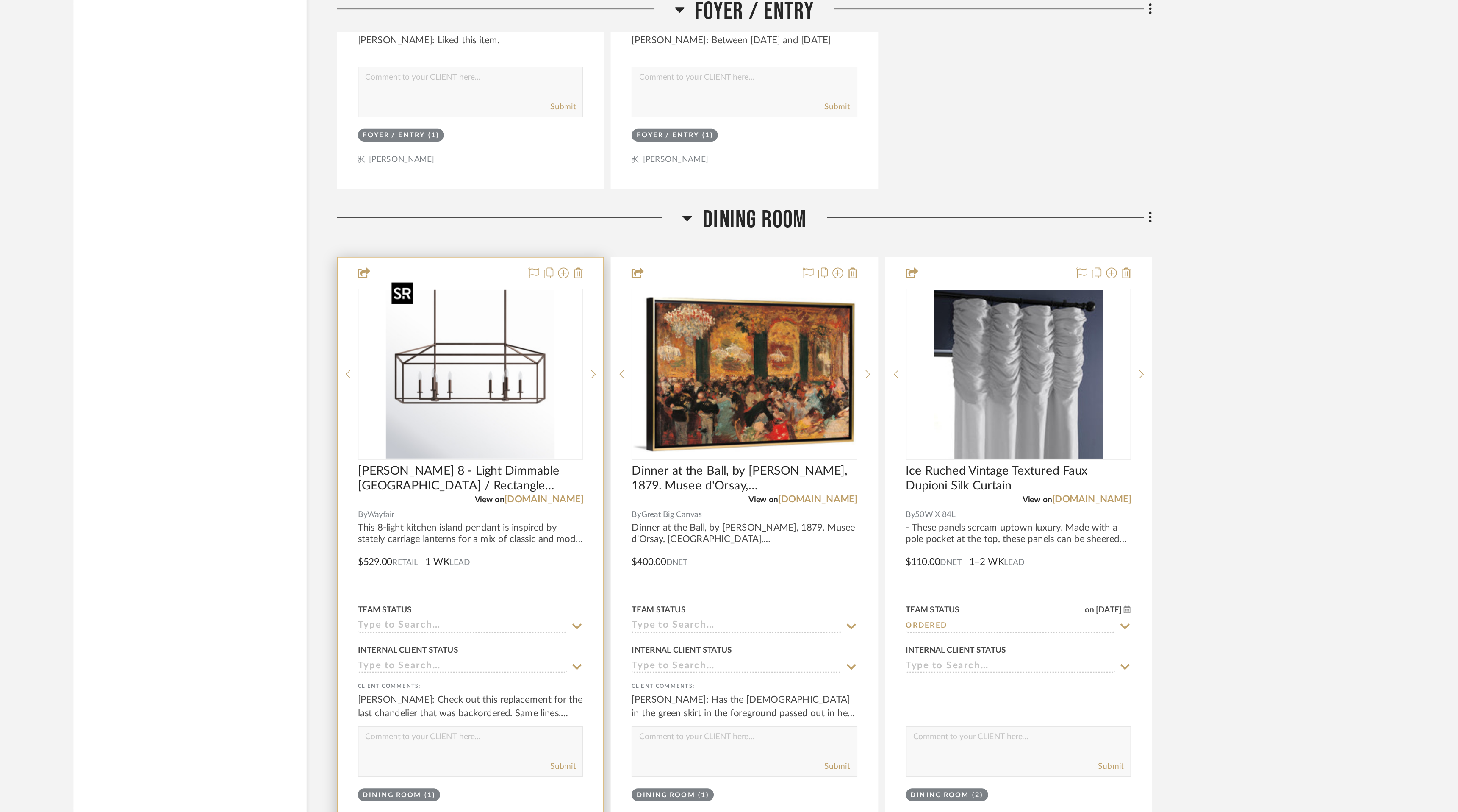
click at [658, 234] on img "0" at bounding box center [640, 237] width 106 height 106
